Goal: Task Accomplishment & Management: Complete application form

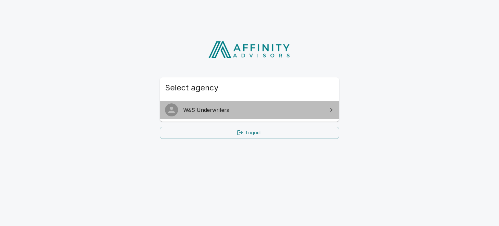
click at [212, 107] on span "W&S Underwriters" at bounding box center [253, 110] width 140 height 8
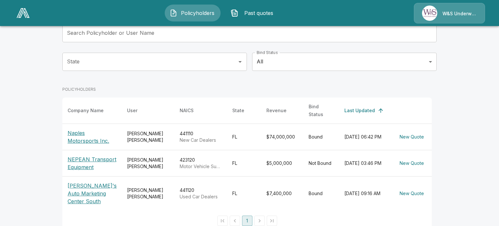
scroll to position [55, 0]
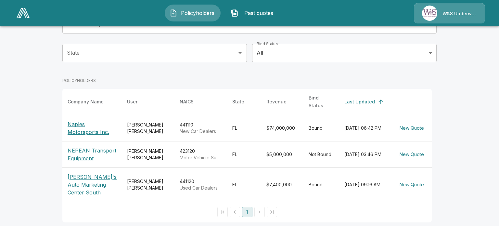
click at [47, 129] on main "Policyholders Share application form Add Policyholder Search Policyholder or Us…" at bounding box center [249, 87] width 499 height 285
click at [33, 112] on main "Policyholders Share application form Add Policyholder Search Policyholder or Us…" at bounding box center [249, 87] width 499 height 285
click at [35, 118] on main "Policyholders Share application form Add Policyholder Search Policyholder or Us…" at bounding box center [249, 87] width 499 height 285
click at [52, 128] on main "Policyholders Share application form Add Policyholder Search Policyholder or Us…" at bounding box center [249, 87] width 499 height 285
click at [46, 130] on main "Policyholders Share application form Add Policyholder Search Policyholder or Us…" at bounding box center [249, 87] width 499 height 285
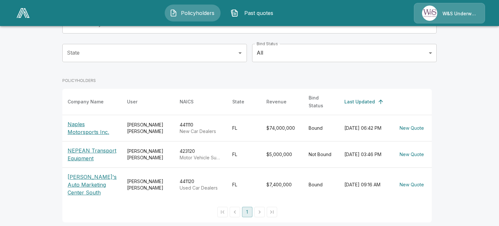
click at [45, 136] on main "Policyholders Share application form Add Policyholder Search Policyholder or Us…" at bounding box center [249, 87] width 499 height 285
click at [82, 146] on p "NEPEAN Transport Equipment" at bounding box center [92, 154] width 49 height 16
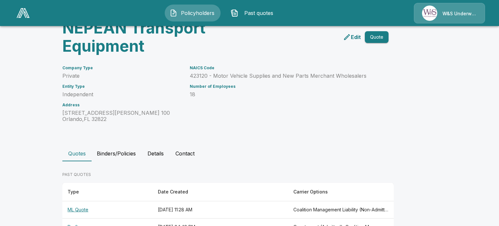
scroll to position [126, 0]
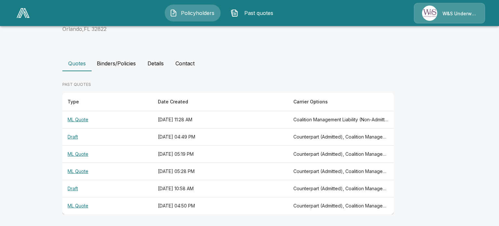
click at [84, 120] on th "ML Quote" at bounding box center [107, 119] width 90 height 17
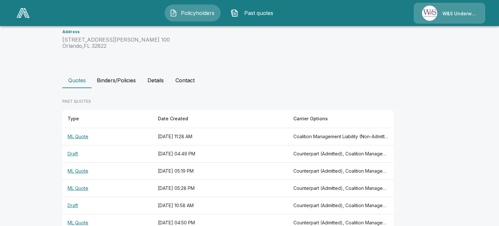
scroll to position [110, 0]
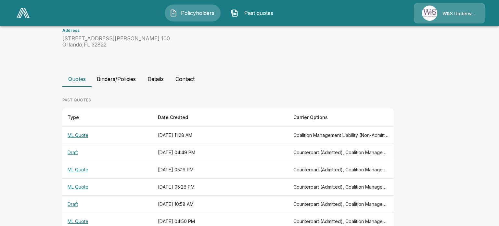
click at [82, 169] on th "ML Quote" at bounding box center [107, 169] width 90 height 17
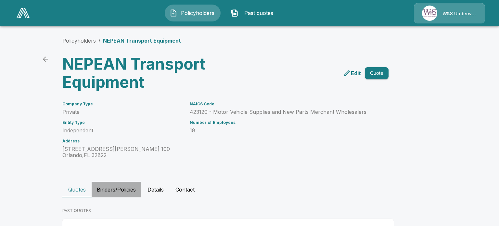
click at [116, 189] on button "Binders/Policies" at bounding box center [116, 190] width 49 height 16
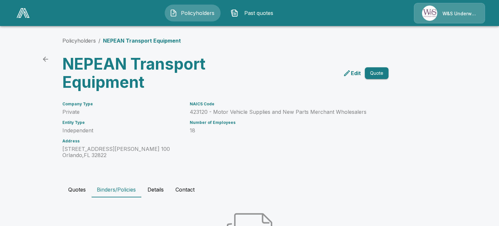
click at [75, 192] on button "Quotes" at bounding box center [76, 190] width 29 height 16
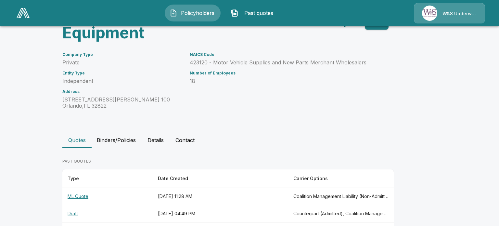
scroll to position [126, 0]
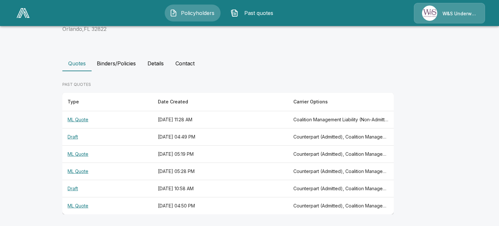
click at [73, 138] on th "Draft" at bounding box center [107, 136] width 90 height 17
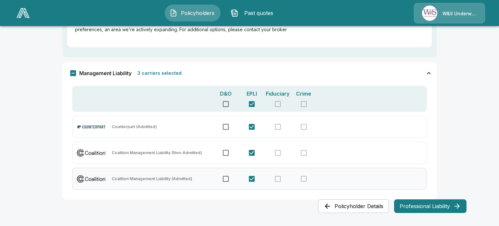
scroll to position [401, 0]
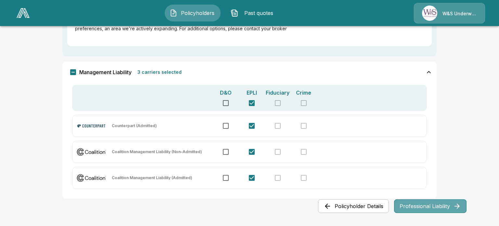
click at [420, 206] on button "Professional Liability" at bounding box center [430, 206] width 72 height 14
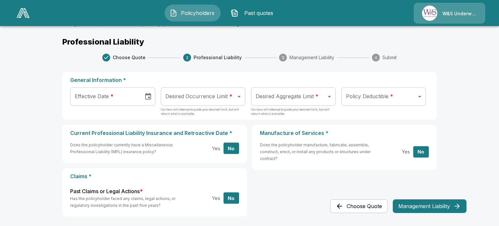
scroll to position [34, 0]
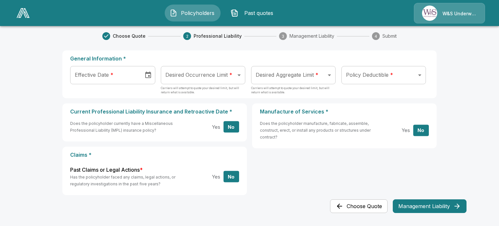
click at [432, 204] on button "Management Liability" at bounding box center [430, 206] width 74 height 14
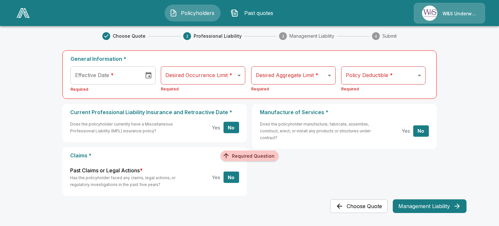
scroll to position [0, 0]
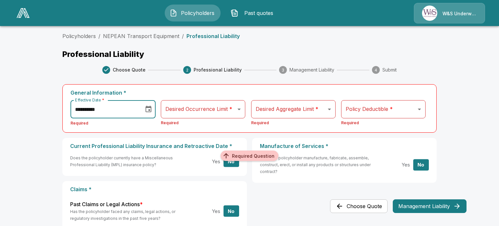
click at [104, 110] on input "Effective Date *" at bounding box center [104, 109] width 69 height 18
type input "**********"
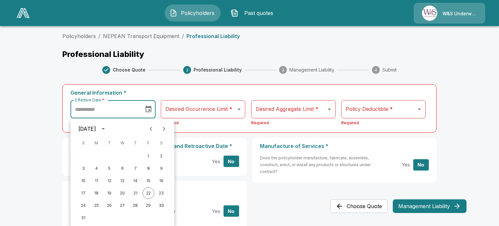
type input "**********"
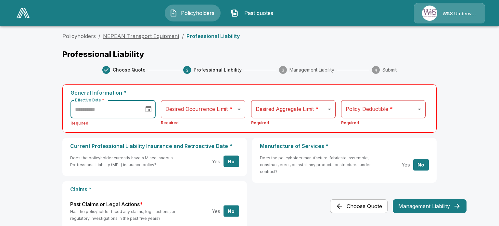
click at [136, 33] on link "NEPEAN Transport Equipment" at bounding box center [141, 36] width 76 height 6
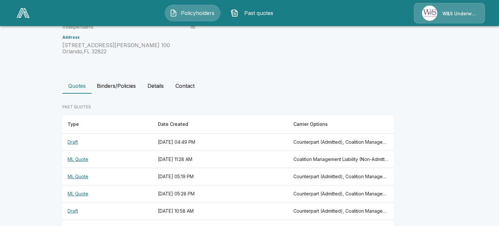
scroll to position [126, 0]
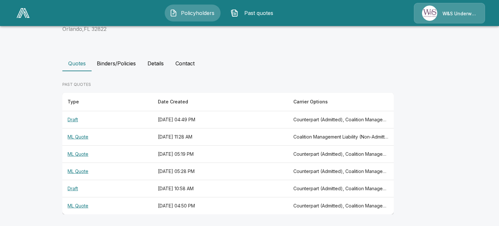
click at [73, 119] on th "Draft" at bounding box center [107, 119] width 90 height 17
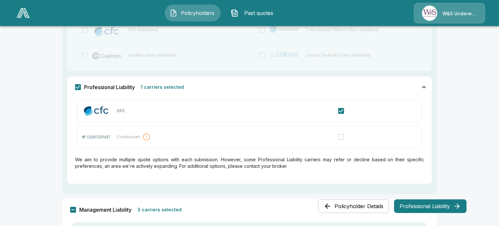
scroll to position [265, 0]
click at [100, 136] on img at bounding box center [96, 135] width 30 height 11
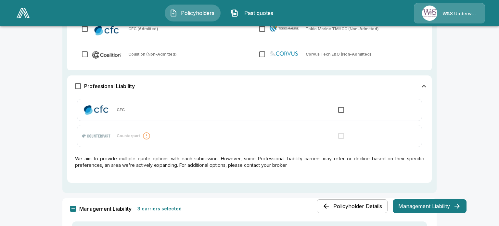
click at [340, 135] on div at bounding box center [341, 136] width 153 height 14
click at [9, 151] on main "Policyholders / NEPEAN Transport Equipment / Choose Quote Choose Quote 1 Choose…" at bounding box center [249, 52] width 499 height 634
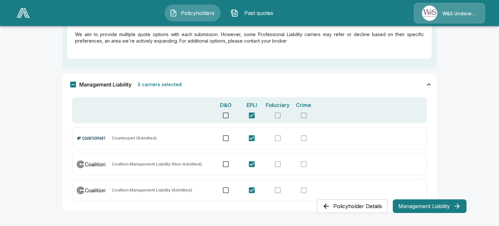
scroll to position [407, 0]
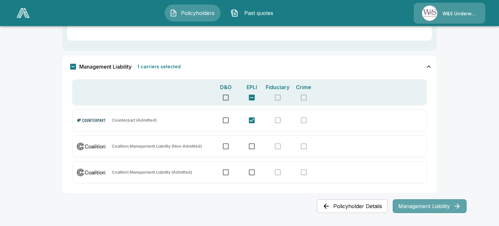
click at [418, 207] on button "Management Liability" at bounding box center [430, 206] width 74 height 14
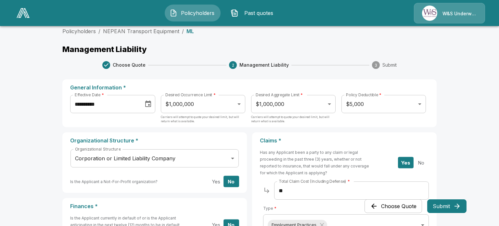
scroll to position [0, 0]
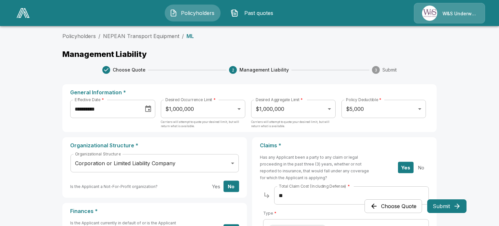
click at [27, 13] on img at bounding box center [23, 13] width 13 height 10
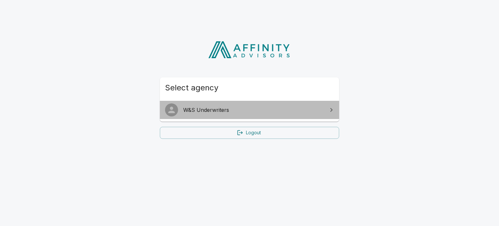
click at [213, 114] on link "W&S Underwriters" at bounding box center [249, 110] width 179 height 18
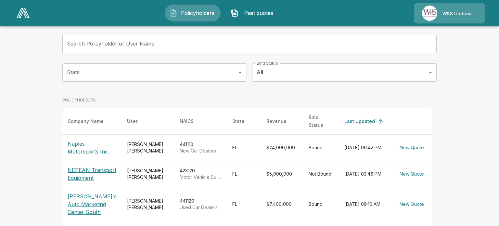
scroll to position [55, 0]
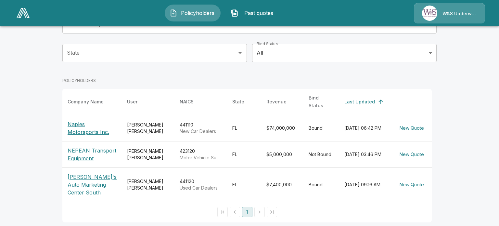
click at [32, 105] on main "Policyholders Share application form Add Policyholder Search Policyholder or Us…" at bounding box center [249, 87] width 499 height 285
click at [49, 194] on main "Policyholders Share application form Add Policyholder Search Policyholder or Us…" at bounding box center [249, 87] width 499 height 285
